Goal: Find specific page/section

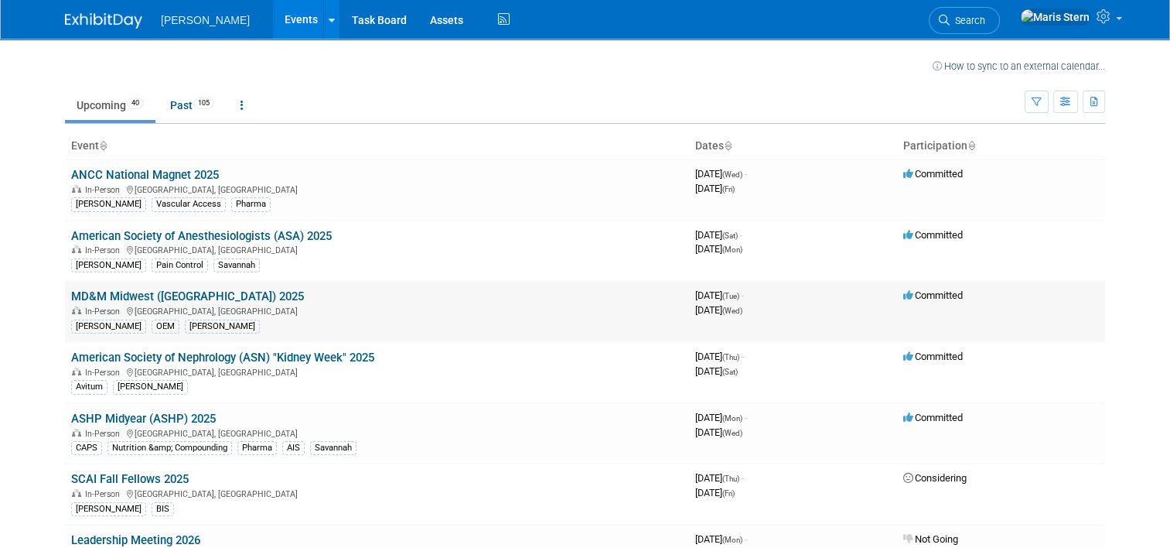
click at [160, 291] on link "MD&M Midwest ([GEOGRAPHIC_DATA]) 2025" at bounding box center [187, 296] width 233 height 14
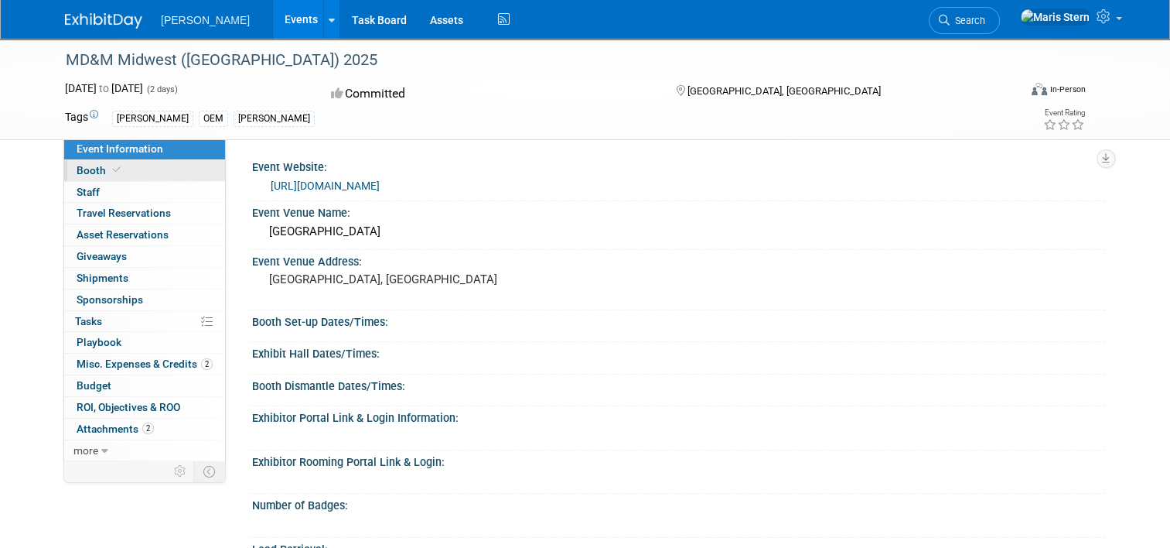
click at [113, 176] on link "Booth" at bounding box center [144, 170] width 161 height 21
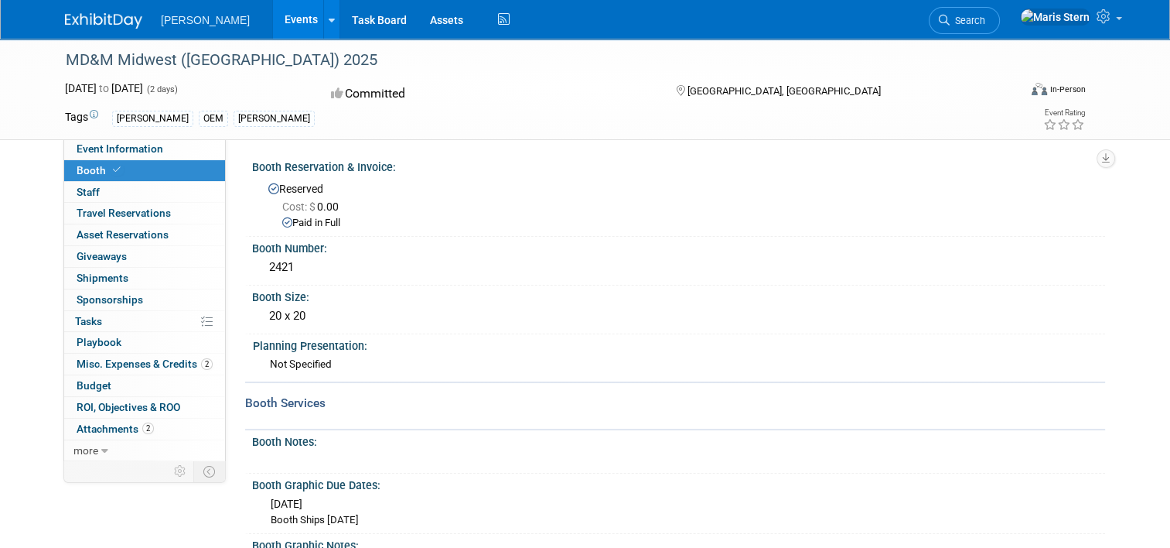
drag, startPoint x: 254, startPoint y: 259, endPoint x: 298, endPoint y: 267, distance: 44.8
click at [298, 267] on div "2421" at bounding box center [679, 267] width 830 height 24
drag, startPoint x: 298, startPoint y: 267, endPoint x: 367, endPoint y: 182, distance: 109.9
click at [282, 268] on div "2421" at bounding box center [679, 267] width 830 height 24
click at [353, 269] on div "2421" at bounding box center [679, 267] width 830 height 24
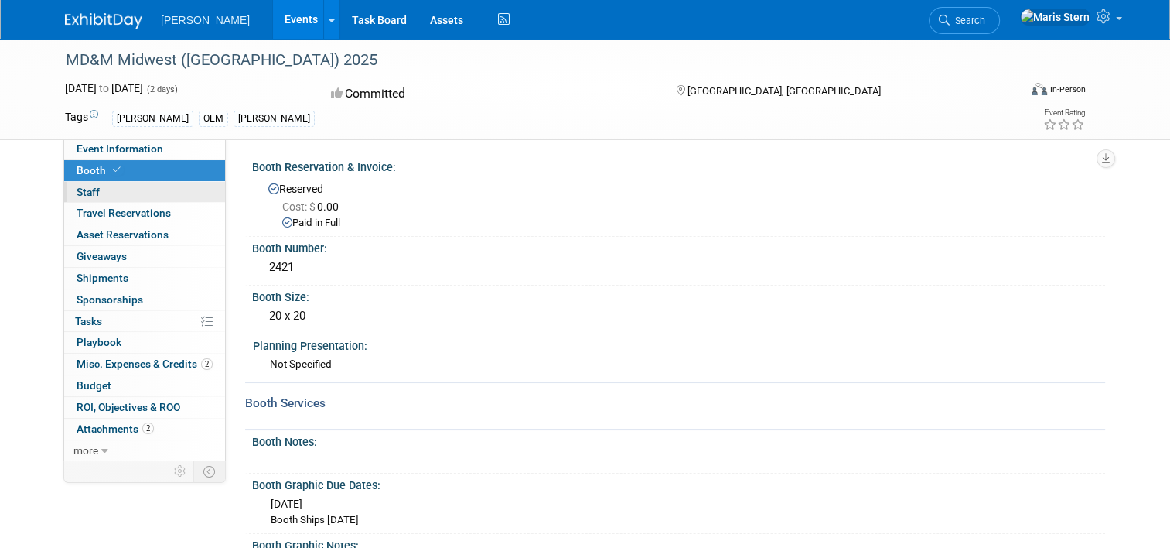
click at [114, 184] on link "0 Staff 0" at bounding box center [144, 192] width 161 height 21
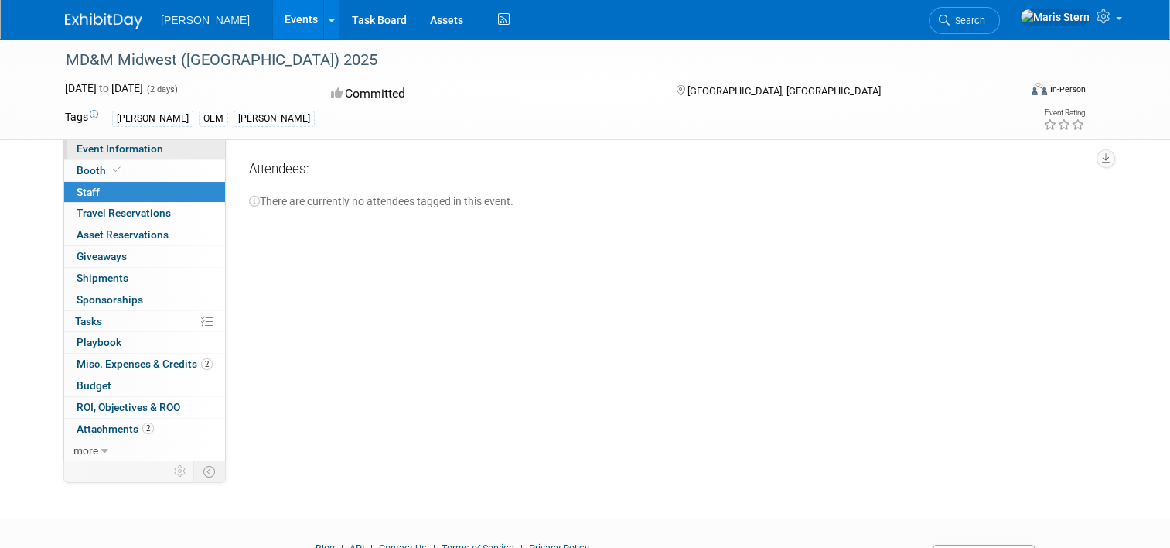
click at [111, 155] on link "Event Information" at bounding box center [144, 148] width 161 height 21
